Goal: Task Accomplishment & Management: Manage account settings

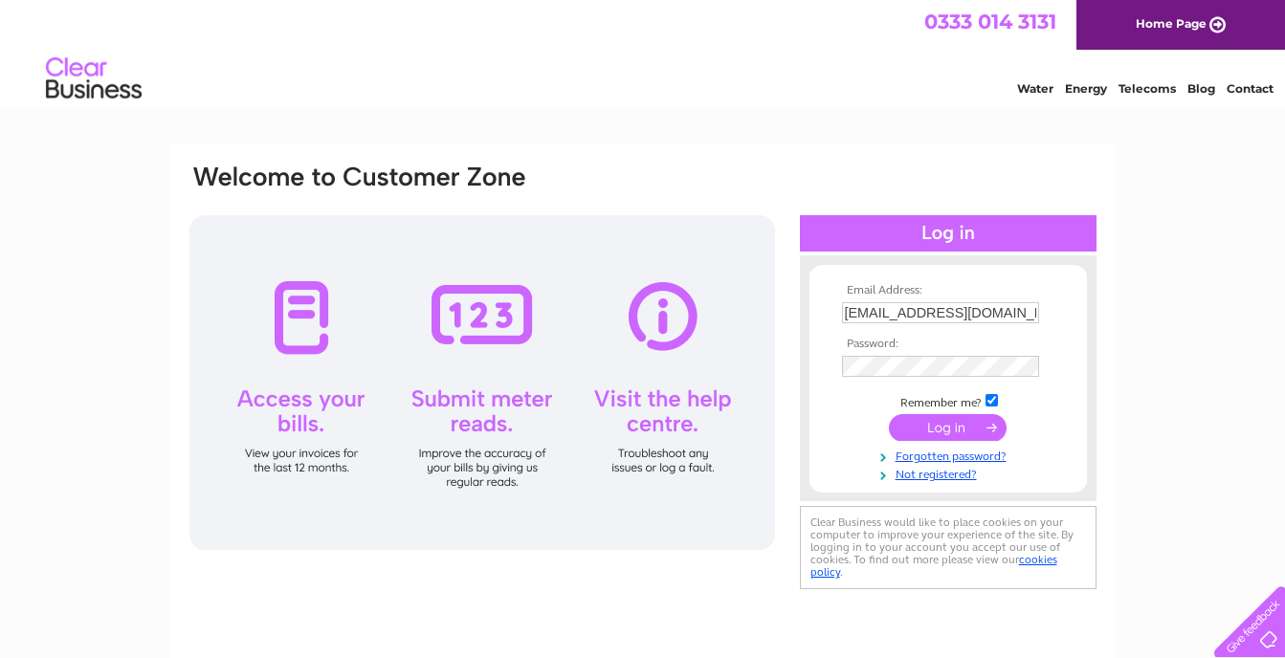
drag, startPoint x: 0, startPoint y: 0, endPoint x: 701, endPoint y: 453, distance: 835.0
click at [701, 453] on div at bounding box center [481, 382] width 585 height 335
click at [978, 426] on input "submit" at bounding box center [948, 427] width 118 height 27
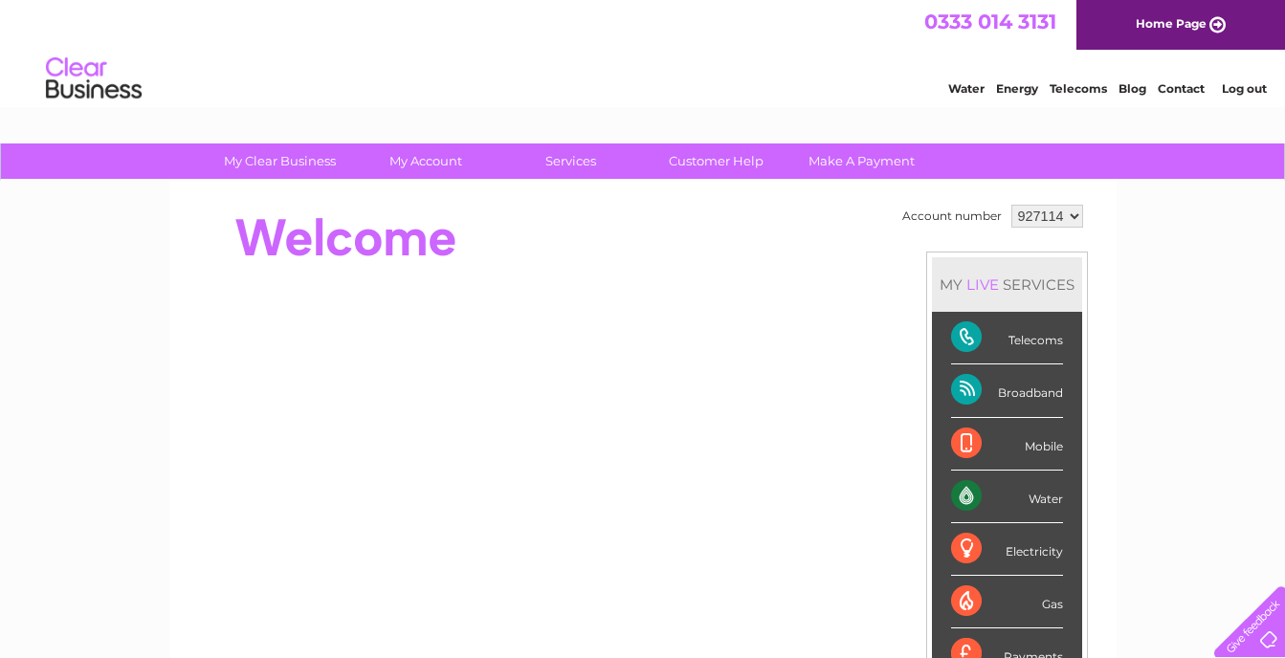
click at [1072, 215] on select "927114" at bounding box center [1047, 216] width 72 height 23
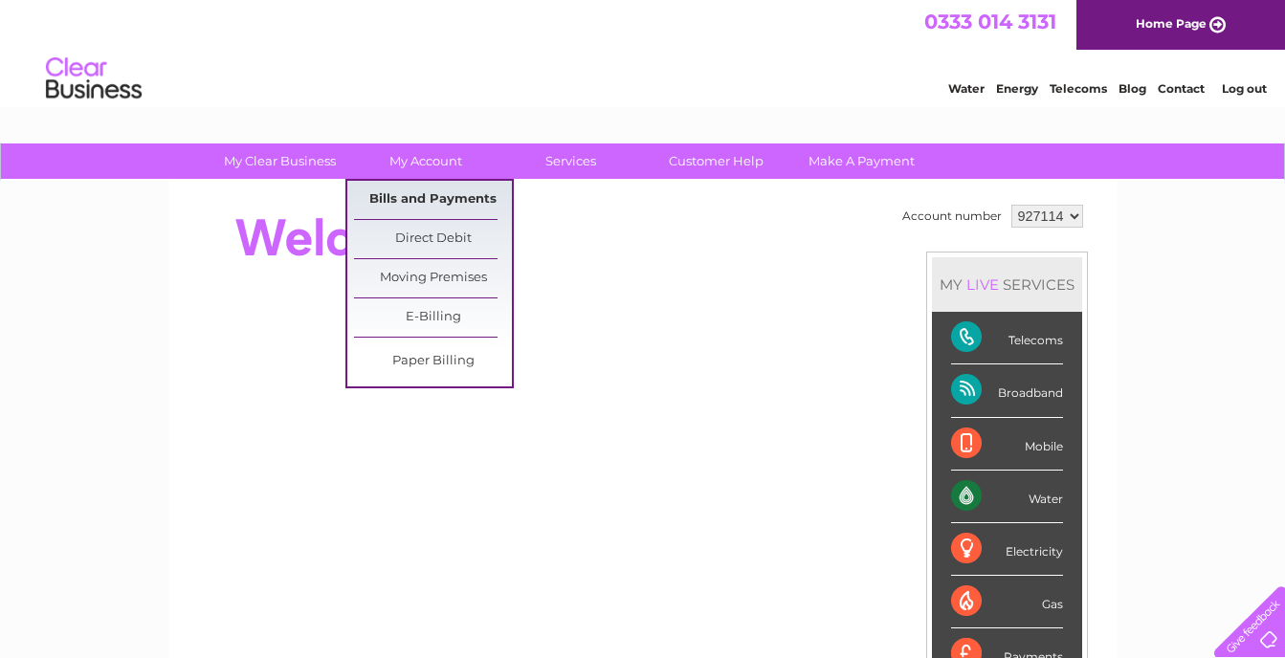
click at [432, 192] on link "Bills and Payments" at bounding box center [433, 200] width 158 height 38
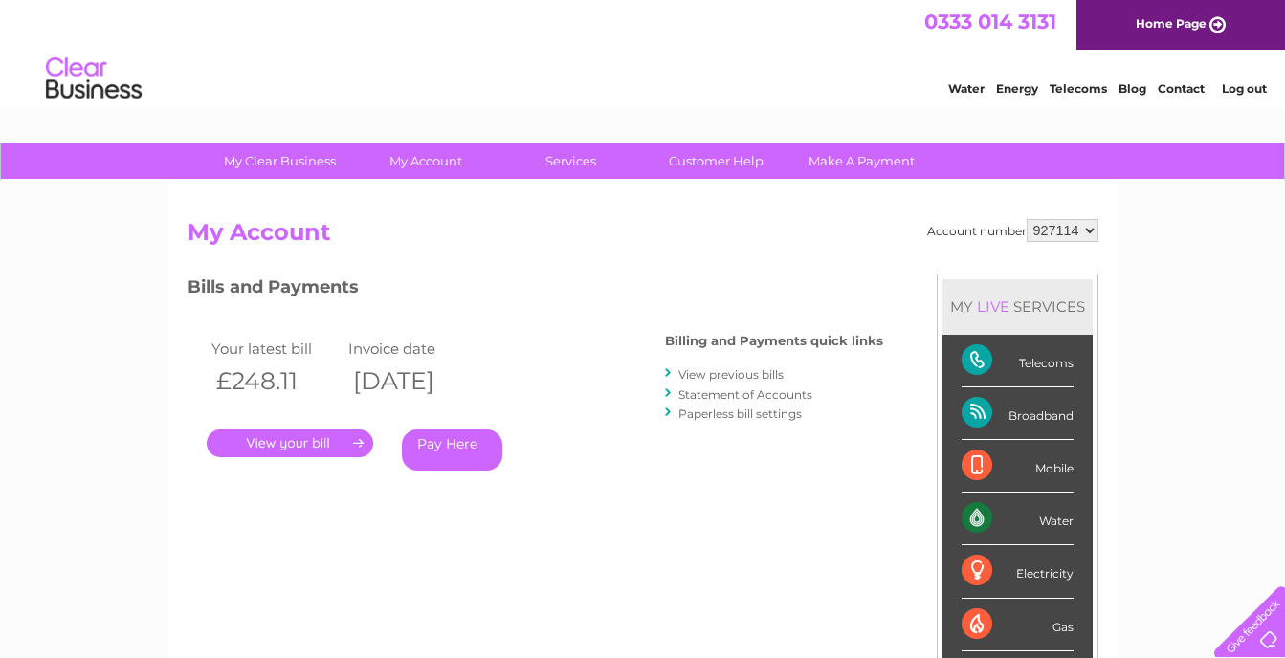
click at [320, 438] on link "." at bounding box center [290, 444] width 166 height 28
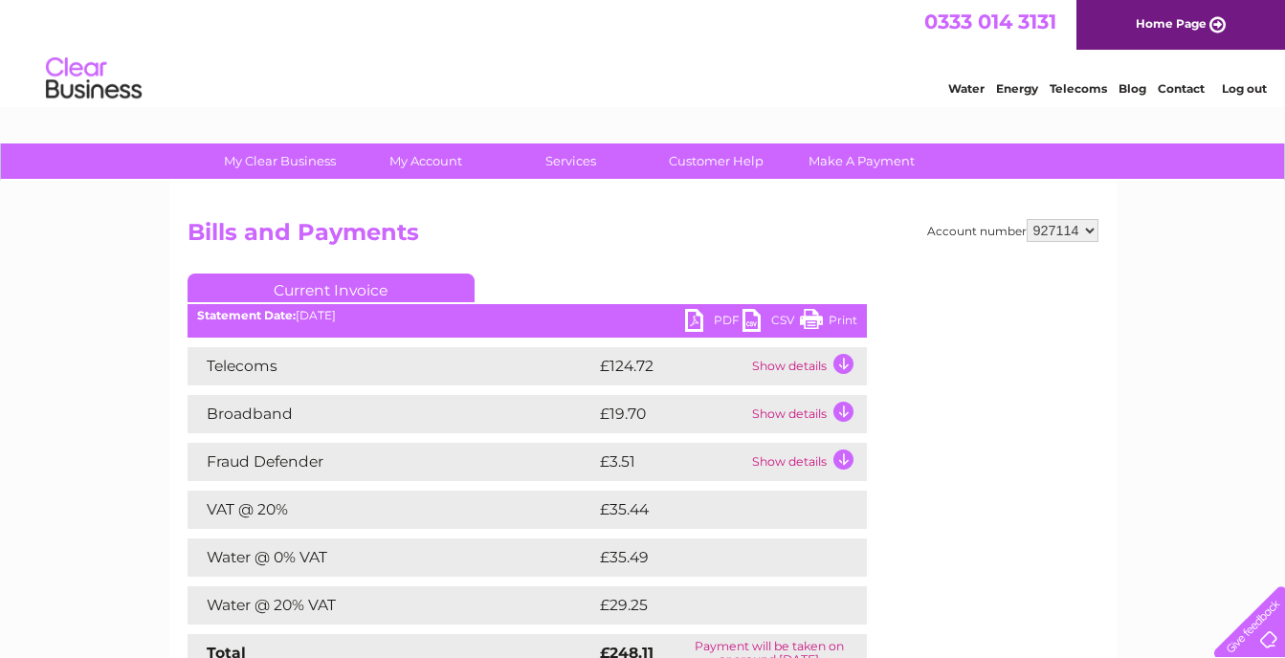
drag, startPoint x: 821, startPoint y: 319, endPoint x: 135, endPoint y: 558, distance: 726.4
click at [821, 319] on link "Print" at bounding box center [828, 323] width 57 height 28
click at [699, 319] on link "PDF" at bounding box center [713, 323] width 57 height 28
